Goal: Task Accomplishment & Management: Use online tool/utility

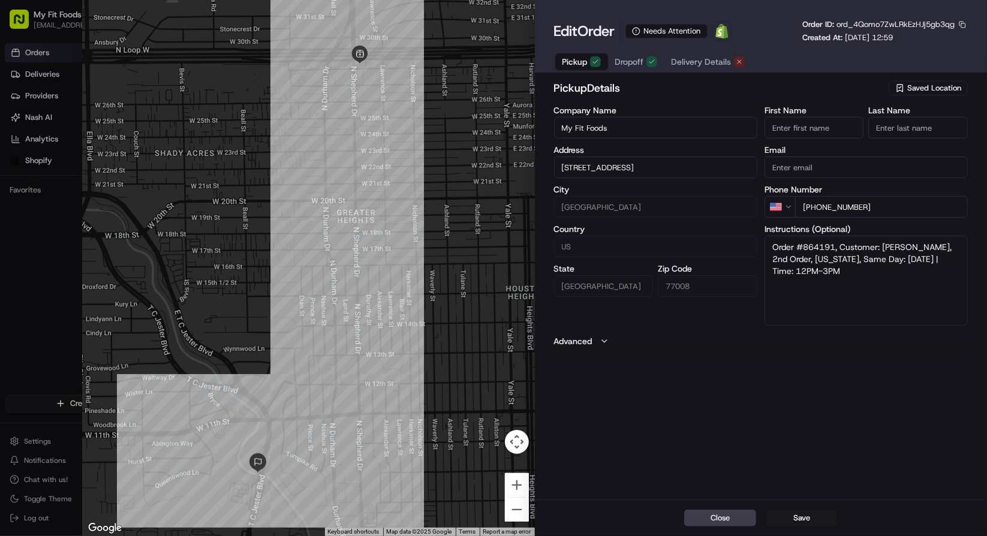
click at [693, 64] on span "Delivery Details" at bounding box center [701, 62] width 60 height 12
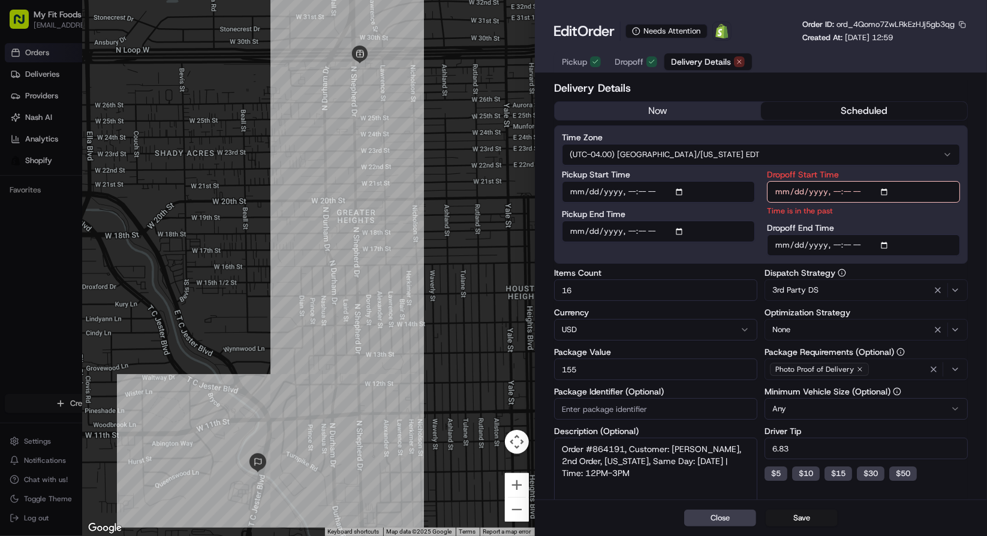
click at [679, 118] on button "now" at bounding box center [657, 111] width 206 height 18
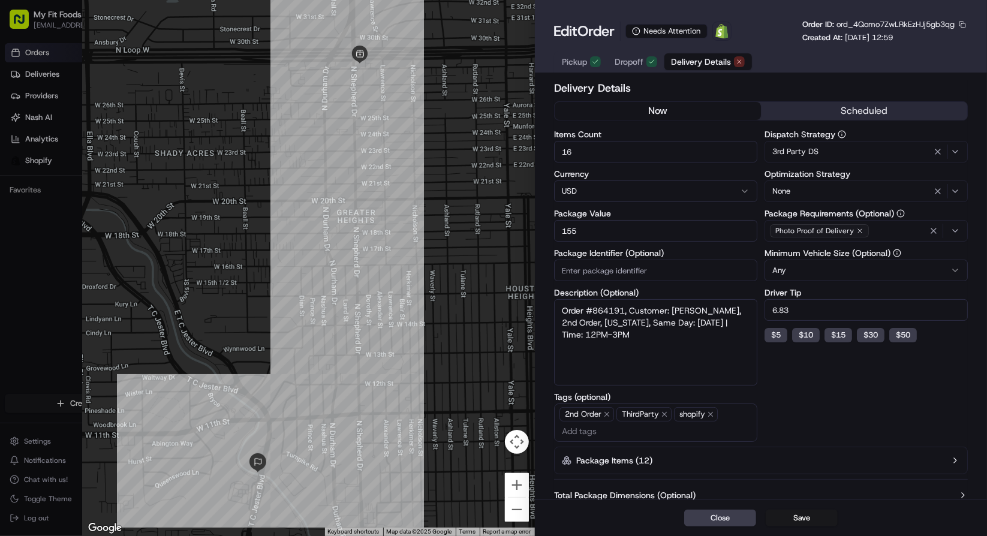
click at [869, 28] on span "ord_4Qomo7ZwLRkEzHJj5gb3qg" at bounding box center [895, 24] width 118 height 10
copy span "ord_4Qomo7ZwLRkEzHJj5gb3qg"
click at [792, 516] on button "Save" at bounding box center [801, 518] width 72 height 17
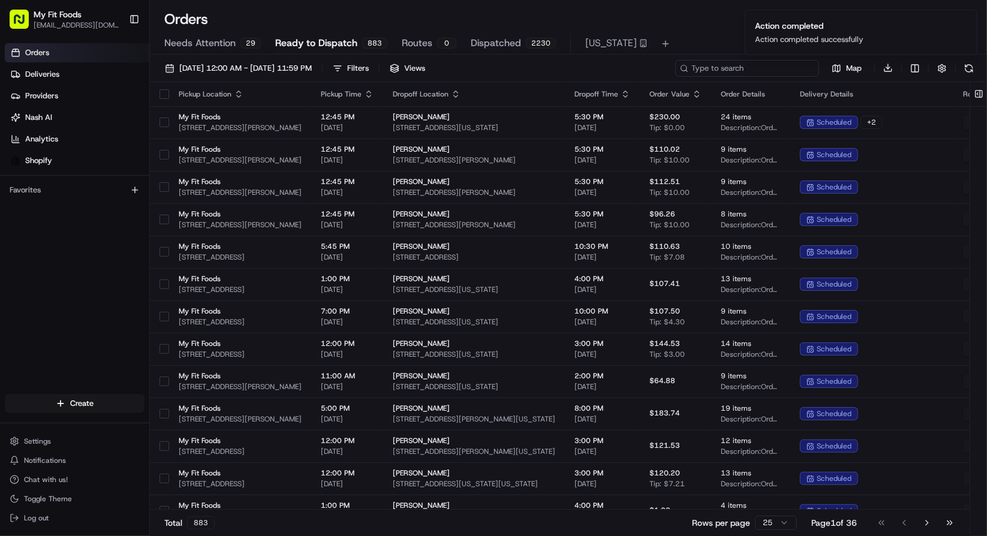
click at [775, 66] on input at bounding box center [747, 68] width 144 height 17
paste input "ord_4Qomo7ZwLRkEzHJj5gb3qg"
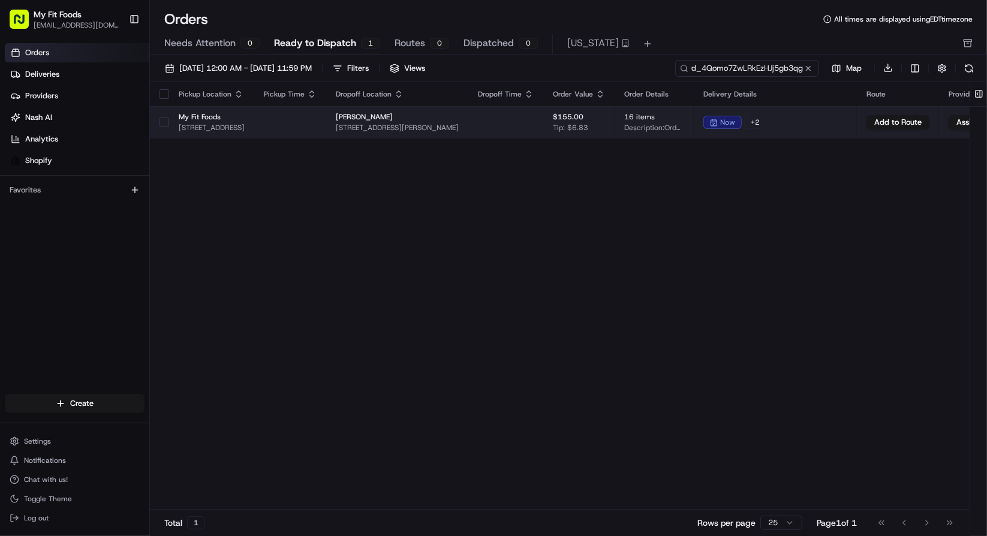
type input "ord_4Qomo7ZwLRkEzHJj5gb3qg"
click at [171, 120] on td "My Fit Foods 2802 N Shepherd Dr Ste 100, Houston, TX 77008, USA" at bounding box center [211, 122] width 85 height 32
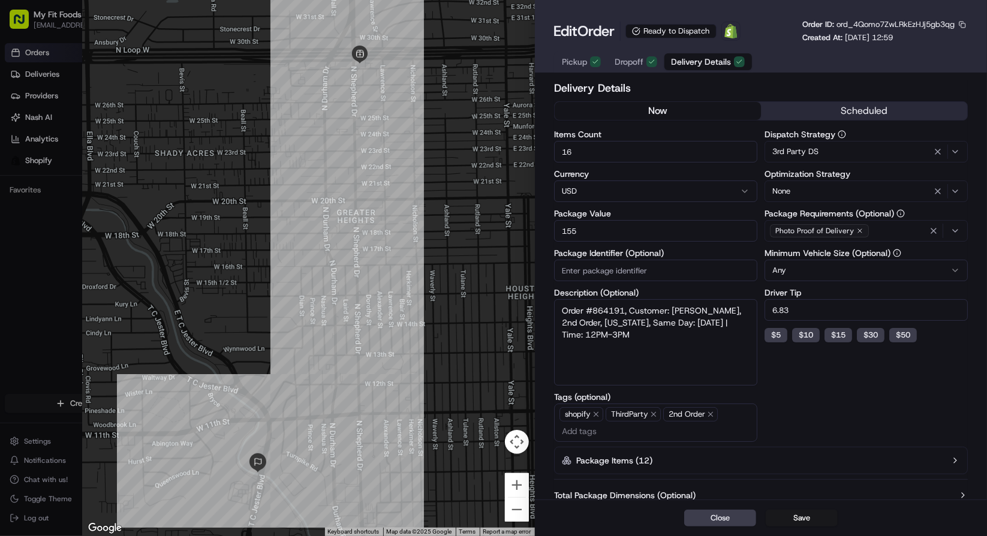
type input "1"
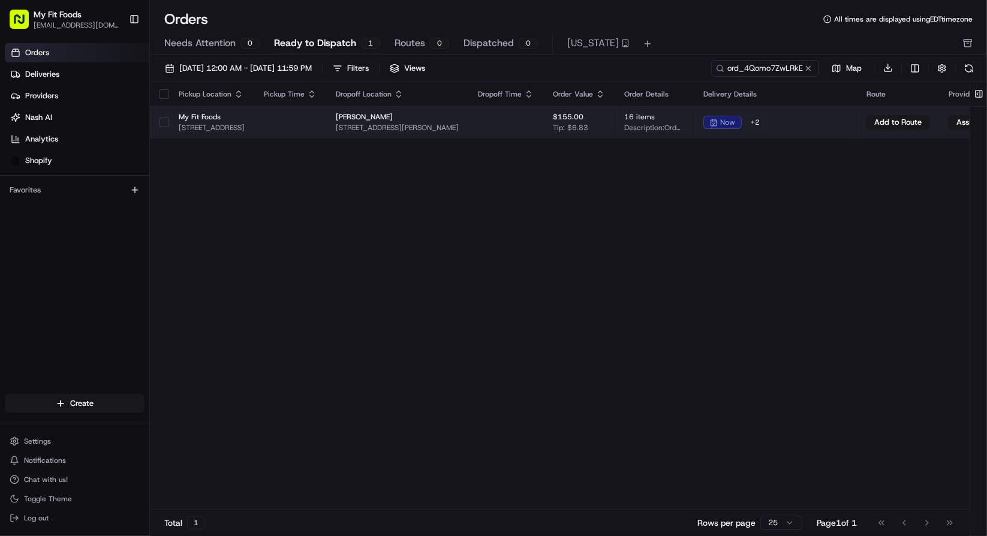
click at [163, 123] on button "button" at bounding box center [164, 122] width 10 height 10
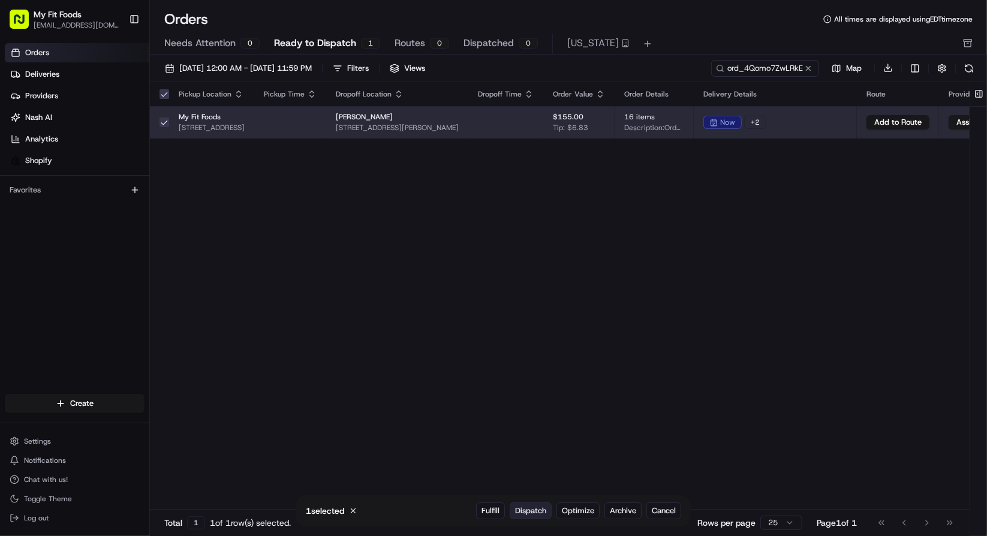
click at [528, 505] on button "Dispatch" at bounding box center [531, 510] width 42 height 17
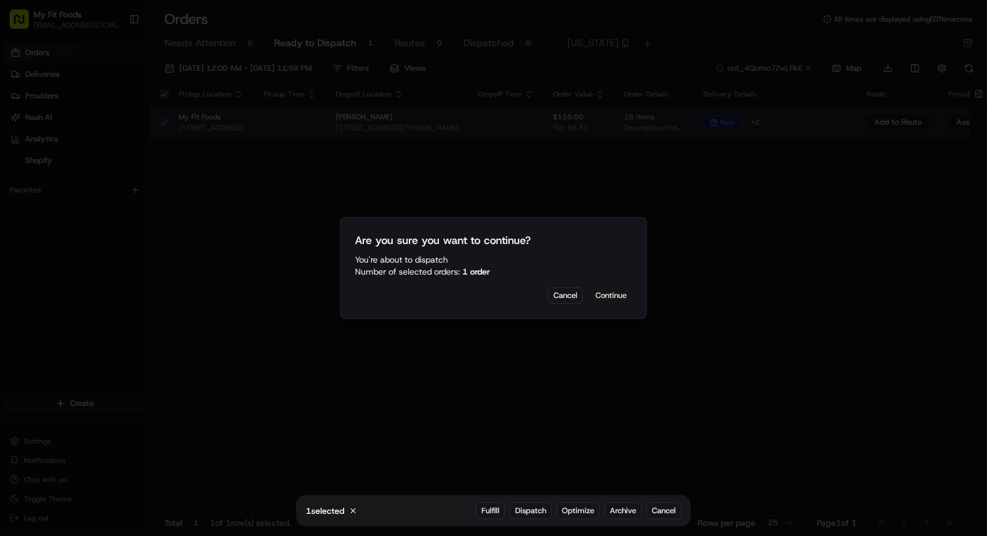
click at [607, 299] on button "Continue" at bounding box center [611, 295] width 42 height 17
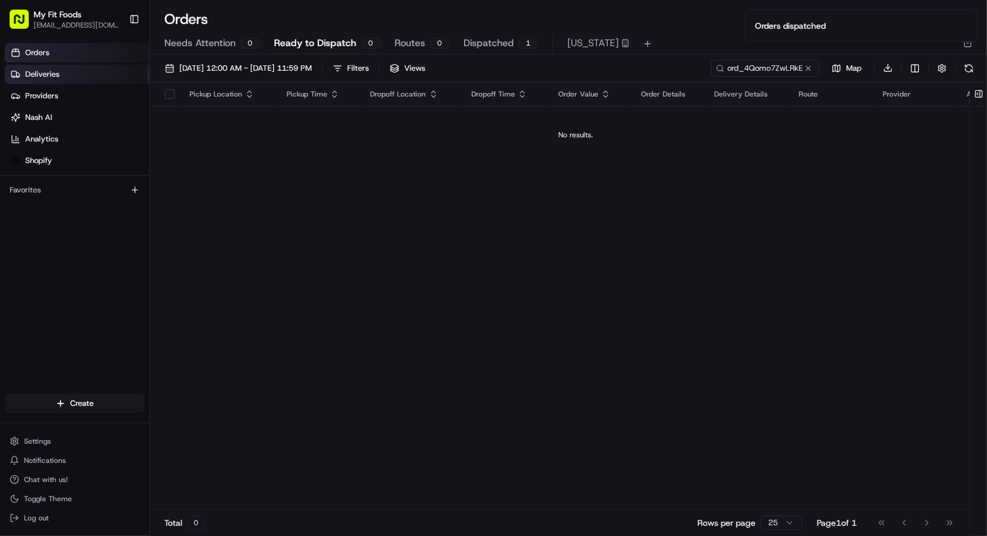
click at [80, 81] on link "Deliveries" at bounding box center [77, 74] width 144 height 19
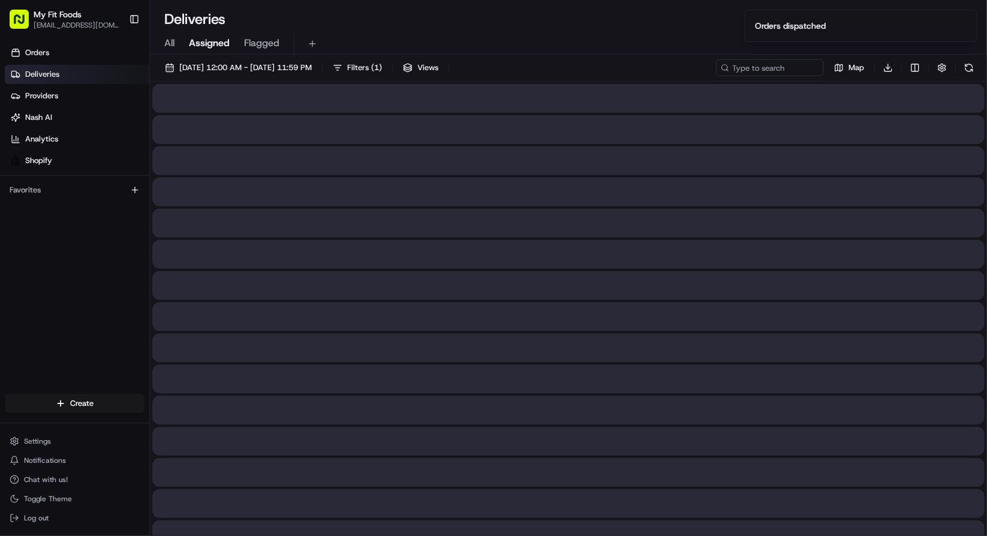
click at [178, 40] on div "All Assigned Flagged" at bounding box center [568, 44] width 837 height 21
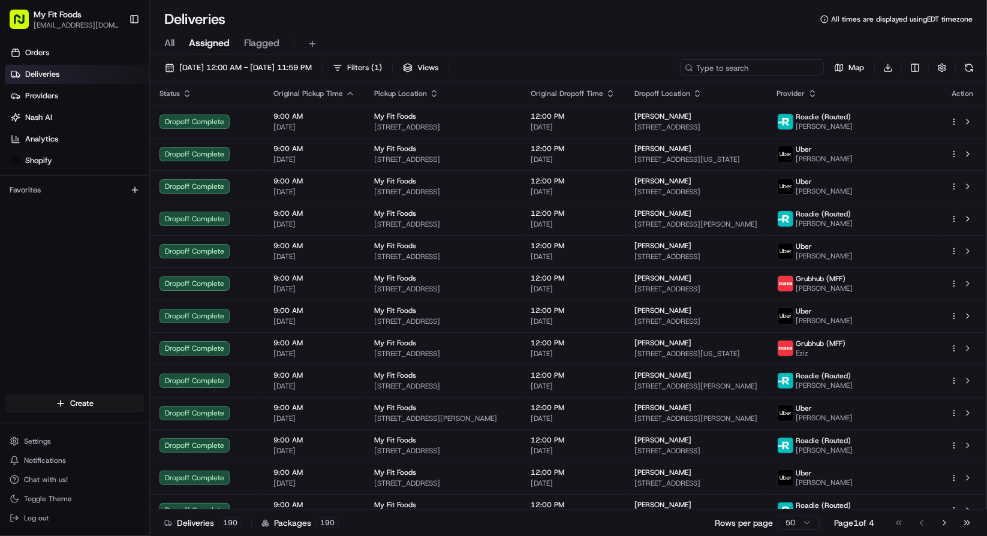
click at [750, 68] on input at bounding box center [752, 67] width 144 height 17
paste input "ord_4Qomo7ZwLRkEzHJj5gb3qg"
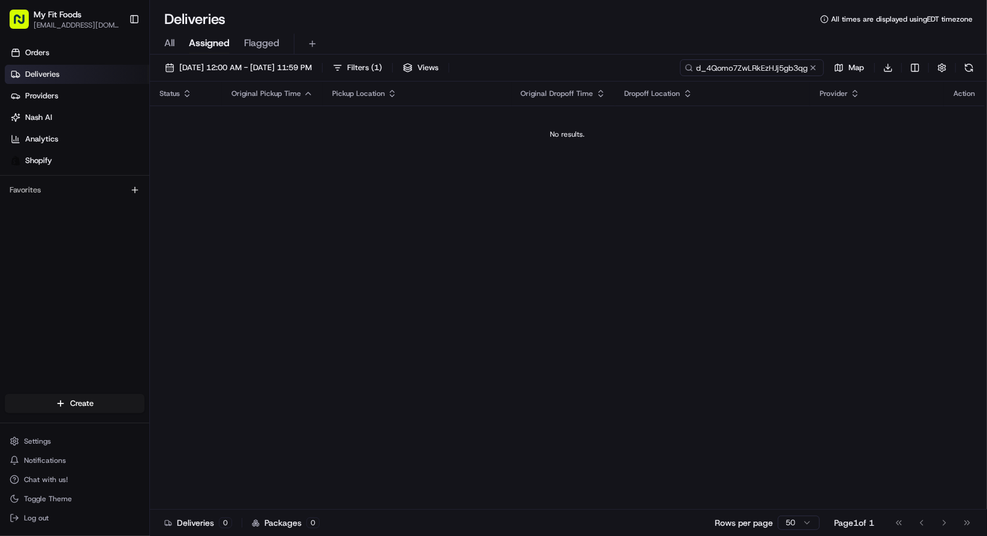
type input "ord_4Qomo7ZwLRkEzHJj5gb3qg"
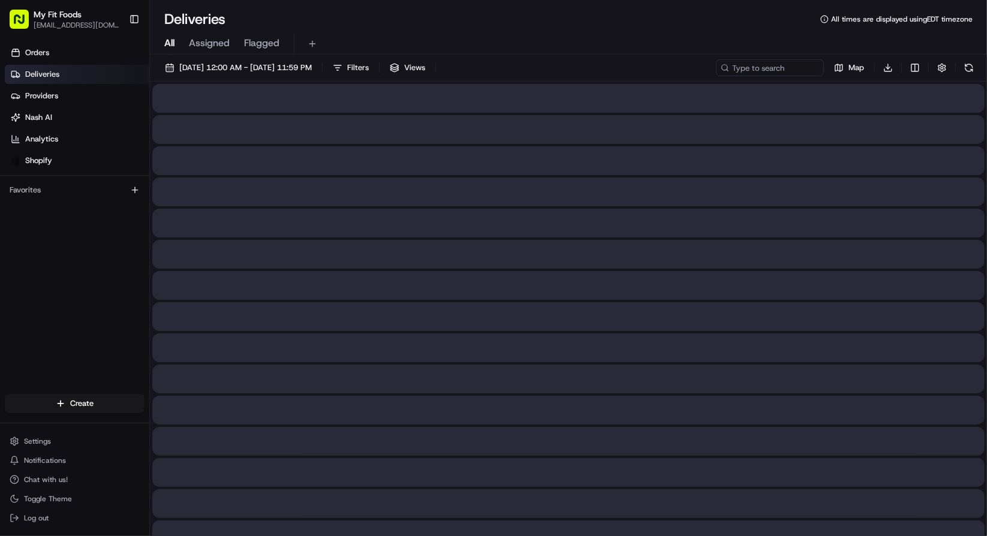
click at [171, 44] on span "All" at bounding box center [169, 43] width 10 height 14
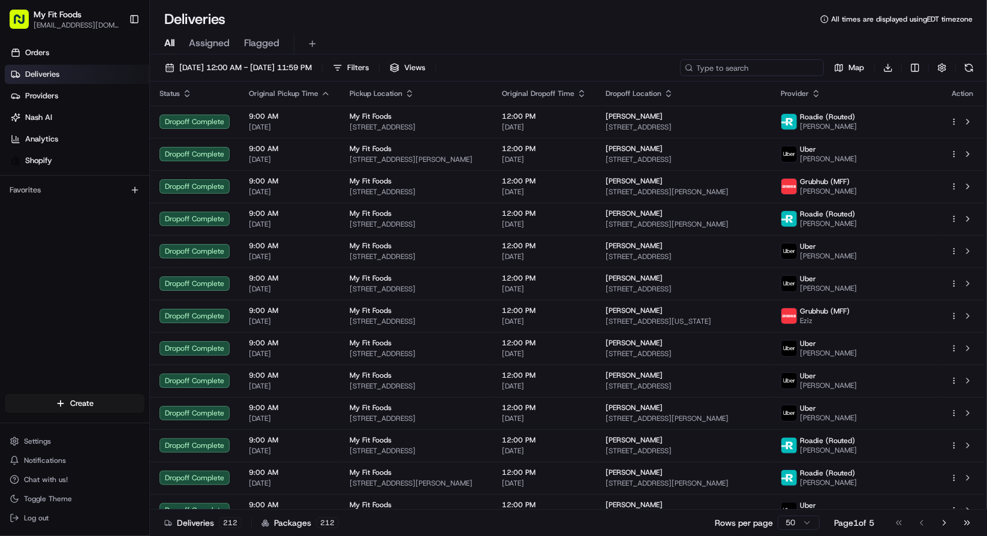
click at [759, 65] on input at bounding box center [752, 67] width 144 height 17
paste input "ord_4Qomo7ZwLRkEzHJj5gb3qg"
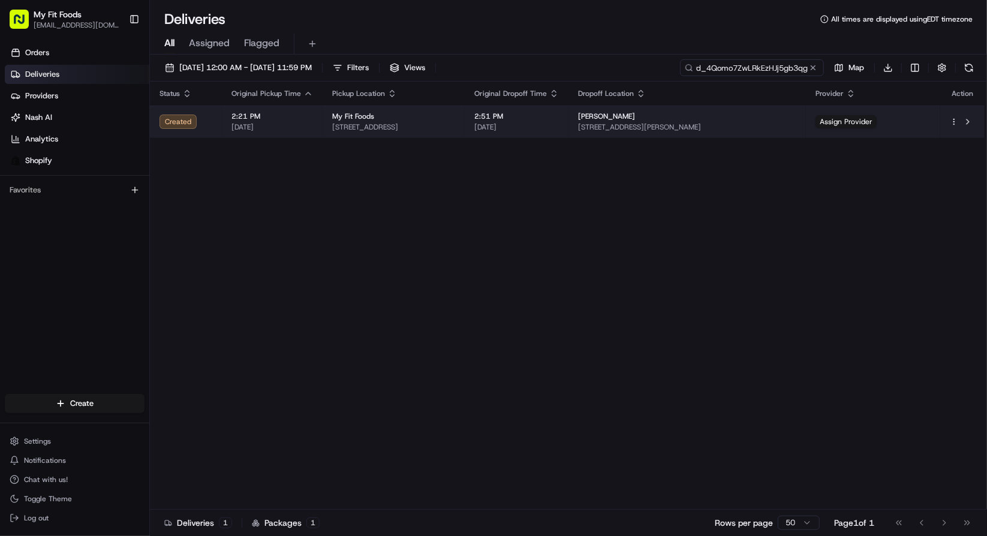
type input "ord_4Qomo7ZwLRkEzHJj5gb3qg"
click at [412, 128] on span "[STREET_ADDRESS]" at bounding box center [393, 127] width 123 height 10
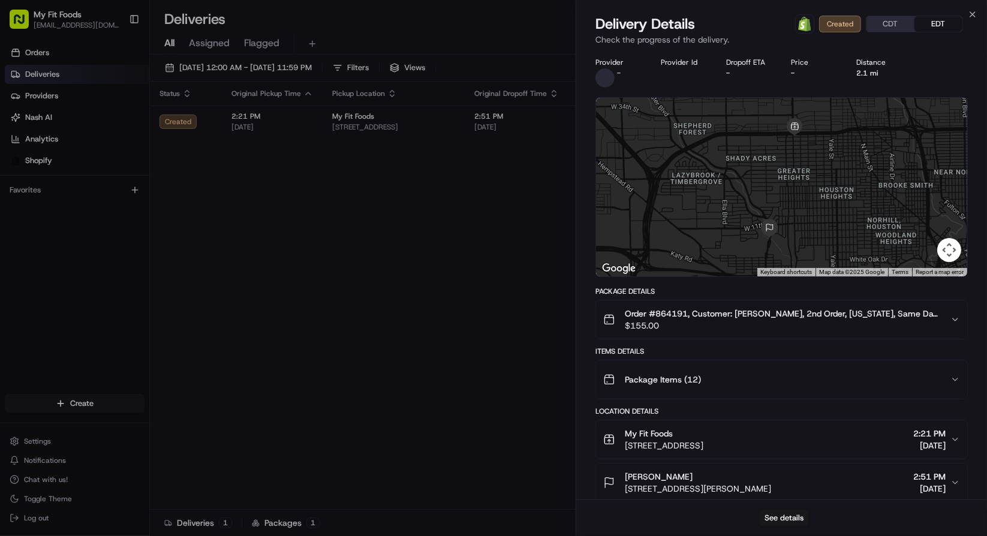
scroll to position [67, 0]
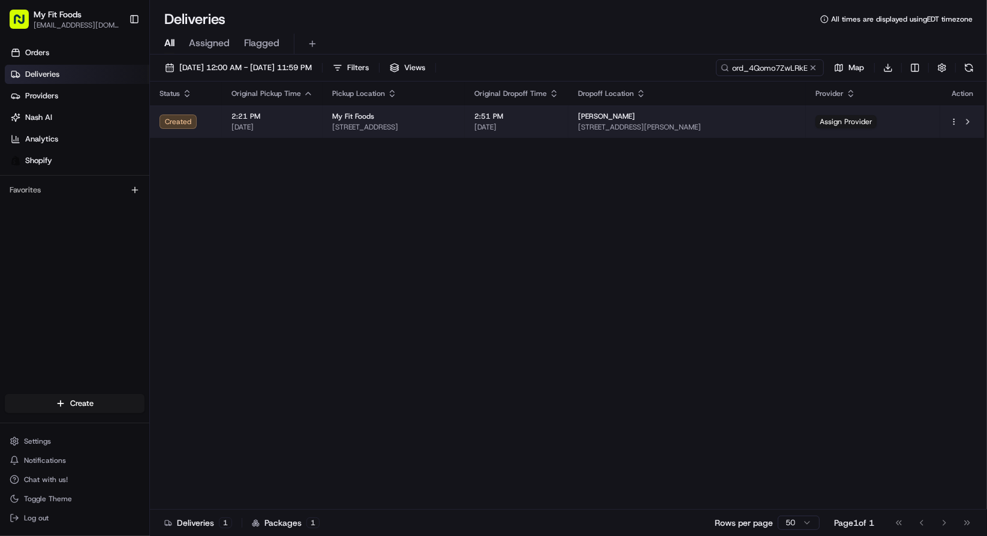
click at [442, 136] on td "My Fit Foods 2802 N Shepherd Dr Ste 100, Houston, TX 77008, USA" at bounding box center [393, 122] width 142 height 32
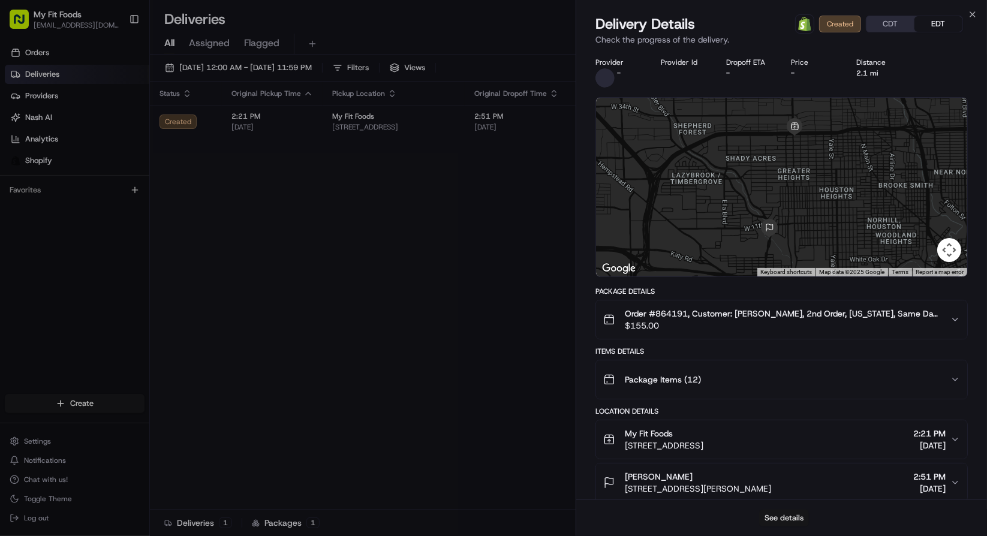
click at [785, 521] on button "See details" at bounding box center [784, 518] width 50 height 17
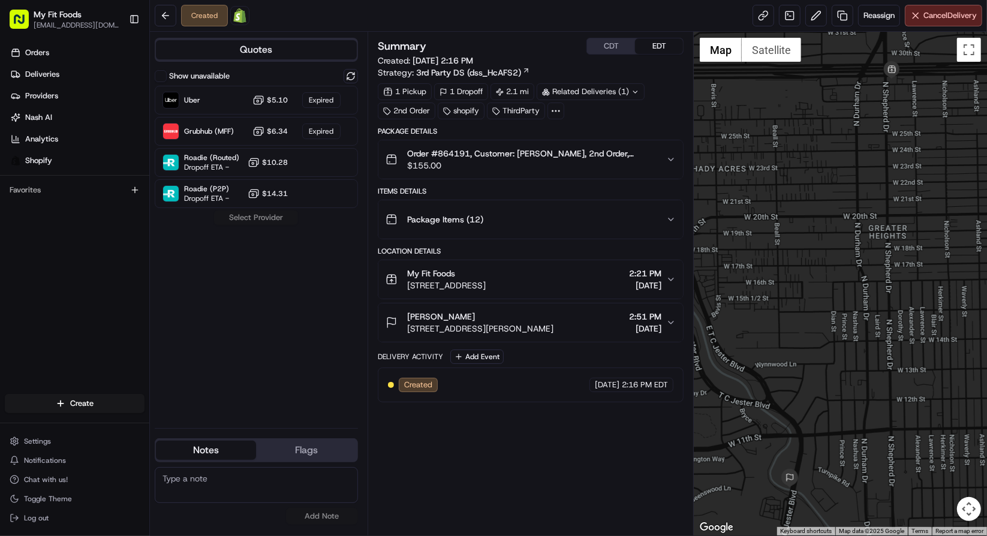
click at [553, 157] on span "Order #864191, Customer: [PERSON_NAME], 2nd Order, [US_STATE], Same Day: [DATE]…" at bounding box center [531, 153] width 249 height 12
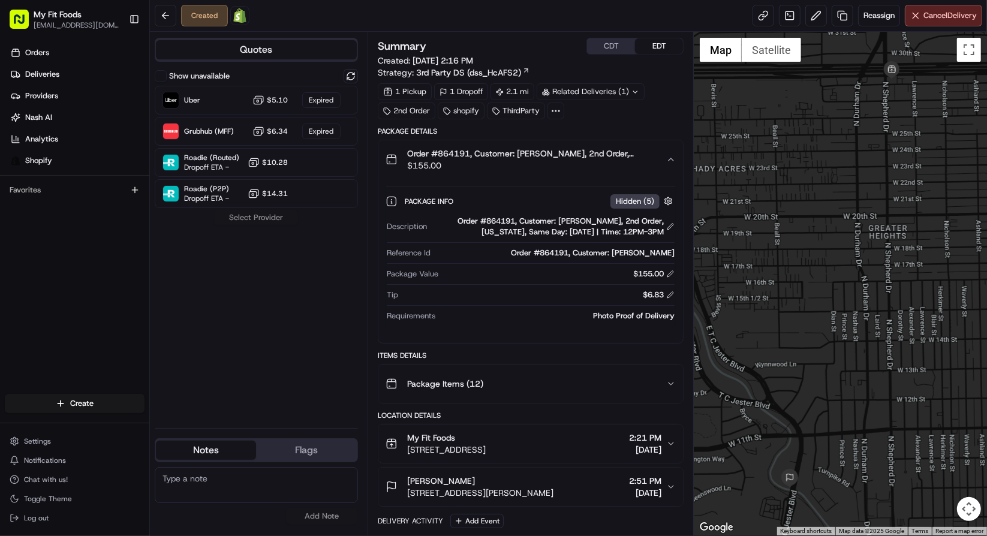
click at [359, 79] on div "Quotes Show unavailable Uber $5.10 Expired Grubhub (MFF) $6.34 Expired Roadie (…" at bounding box center [259, 284] width 218 height 504
click at [358, 77] on div "Quotes Show unavailable Uber $5.10 Expired Grubhub (MFF) $6.34 Expired Roadie (…" at bounding box center [259, 284] width 218 height 504
click at [354, 76] on button at bounding box center [350, 76] width 14 height 14
click at [228, 119] on div "Grubhub (MFF) Dropoff ETA 23 minutes $6.34" at bounding box center [256, 131] width 203 height 29
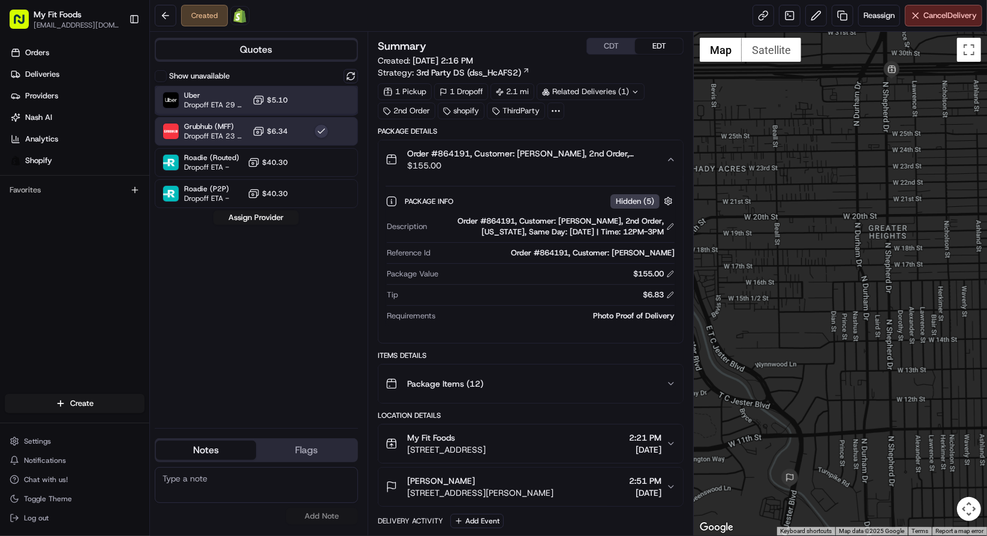
click at [224, 101] on span "Dropoff ETA 29 minutes" at bounding box center [216, 105] width 64 height 10
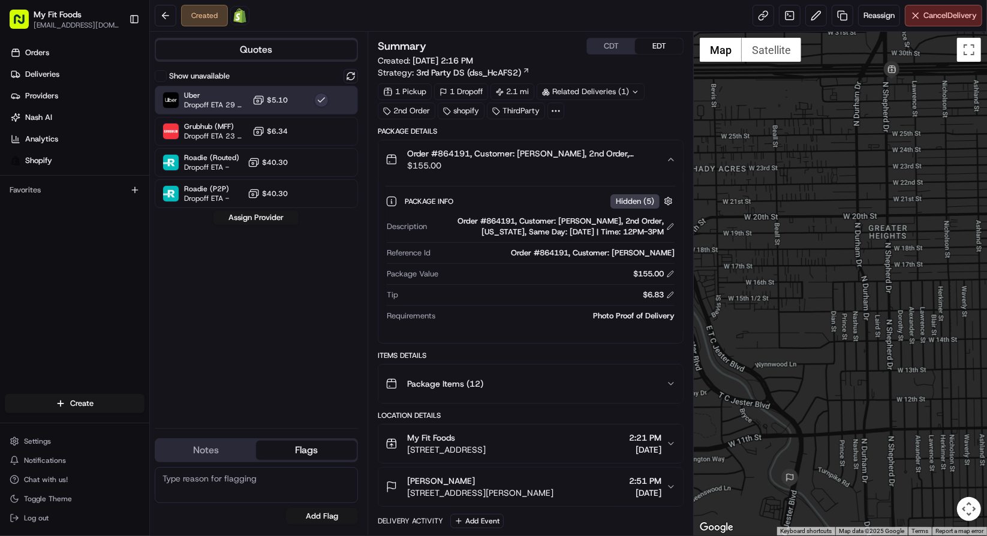
drag, startPoint x: 288, startPoint y: 448, endPoint x: 293, endPoint y: 400, distance: 48.8
click at [293, 400] on div "Quotes Show unavailable Uber Dropoff ETA 29 minutes $5.10 Grubhub (MFF) Dropoff…" at bounding box center [259, 284] width 218 height 504
click at [215, 454] on button "Notes" at bounding box center [206, 450] width 100 height 19
click at [274, 210] on button "Assign Provider" at bounding box center [255, 217] width 85 height 14
